Goal: Task Accomplishment & Management: Use online tool/utility

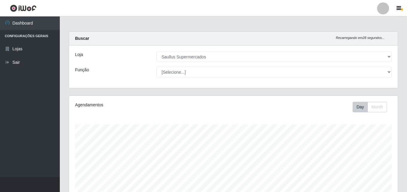
select select "423"
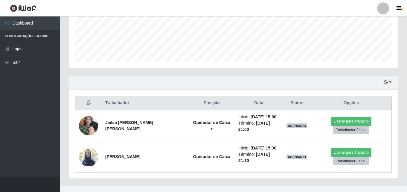
scroll to position [124, 329]
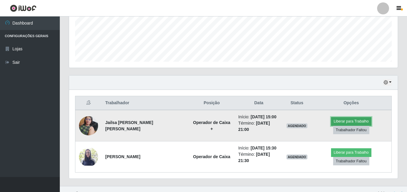
click at [331, 123] on button "Liberar para Trabalho" at bounding box center [351, 121] width 40 height 8
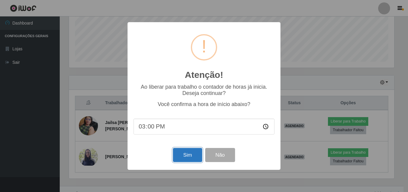
click at [193, 159] on button "Sim" at bounding box center [187, 155] width 29 height 14
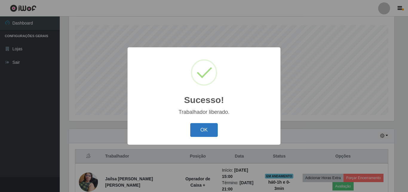
click at [199, 128] on button "OK" at bounding box center [204, 130] width 28 height 14
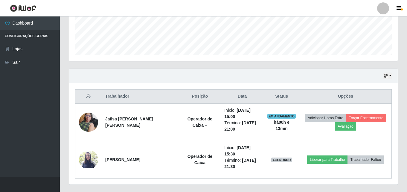
scroll to position [174, 0]
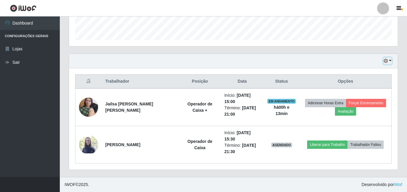
click at [390, 61] on button "button" at bounding box center [387, 60] width 8 height 7
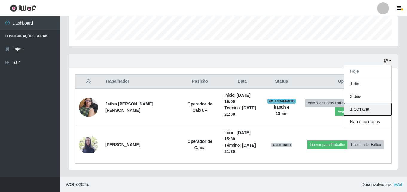
click at [373, 110] on button "1 Semana" at bounding box center [367, 109] width 47 height 13
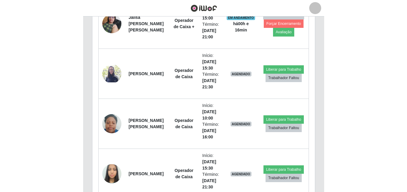
scroll to position [124, 222]
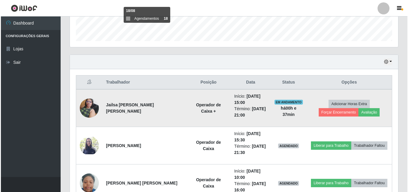
scroll to position [174, 0]
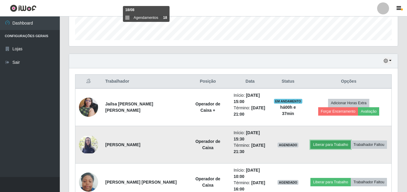
click at [323, 143] on button "Liberar para Trabalho" at bounding box center [330, 144] width 40 height 8
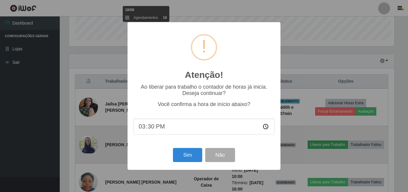
scroll to position [124, 326]
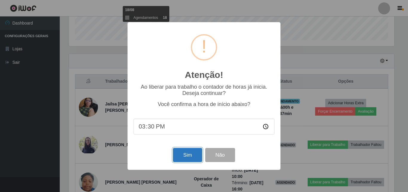
click at [193, 160] on button "Sim" at bounding box center [187, 155] width 29 height 14
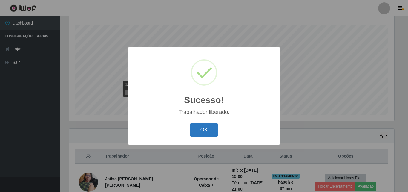
click at [205, 127] on button "OK" at bounding box center [204, 130] width 28 height 14
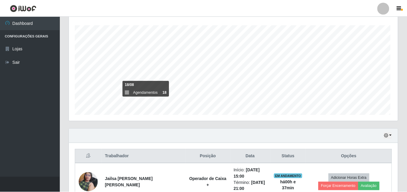
scroll to position [124, 329]
